Goal: Browse casually

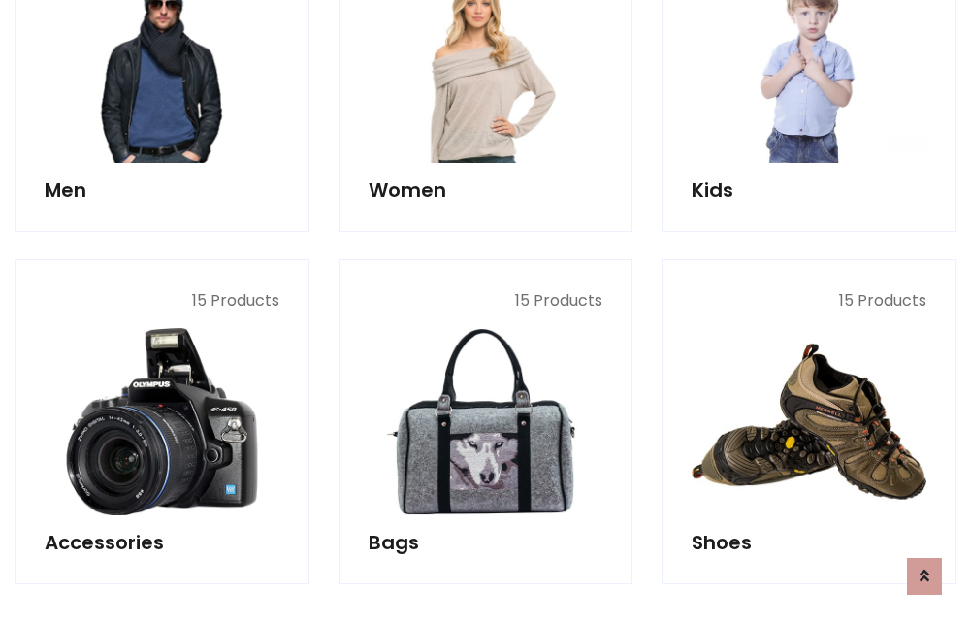
scroll to position [649, 0]
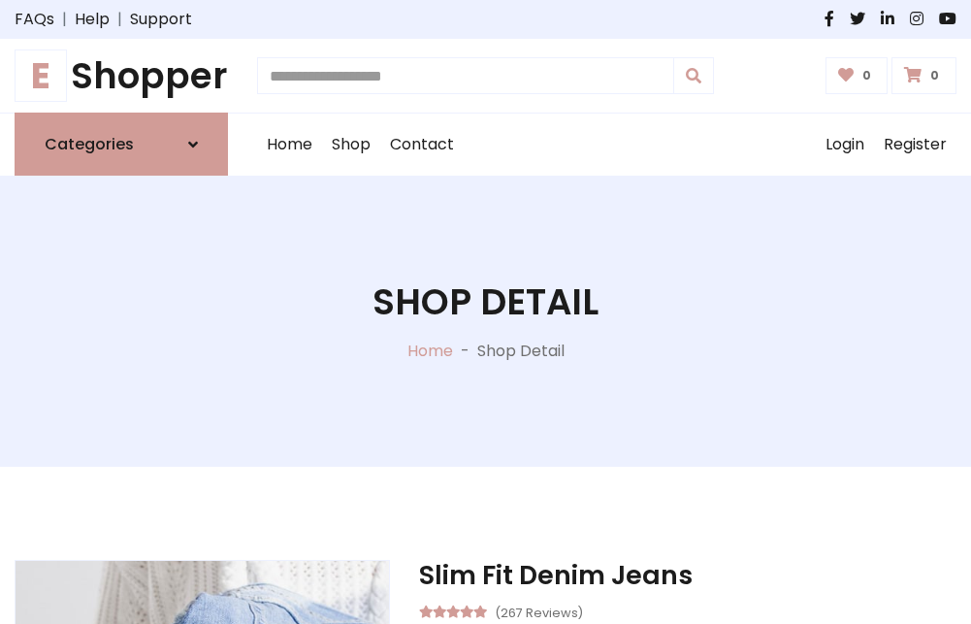
click at [121, 76] on h1 "E Shopper" at bounding box center [122, 75] width 214 height 43
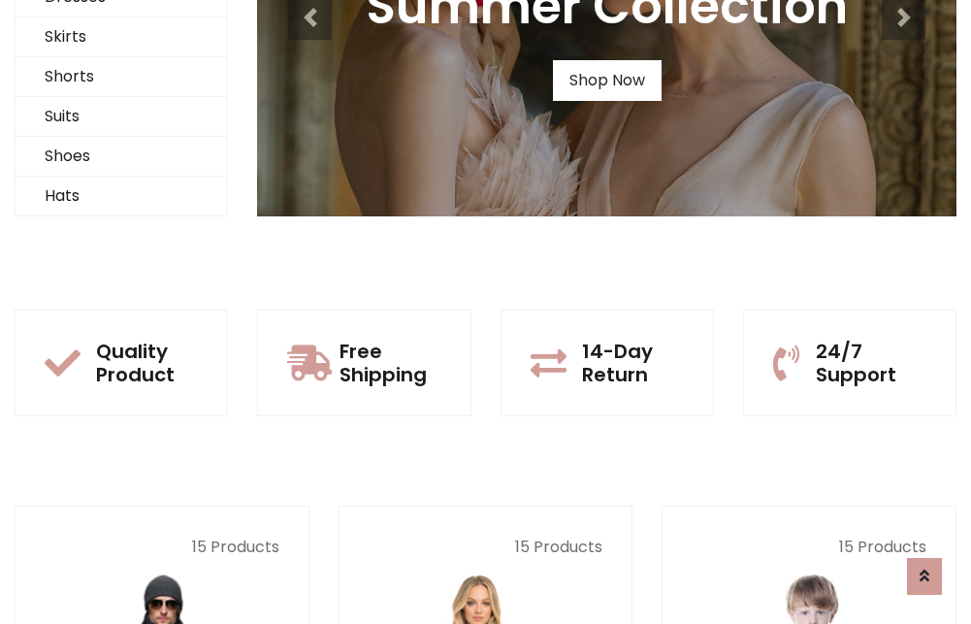
scroll to position [187, 0]
